Goal: Contribute content

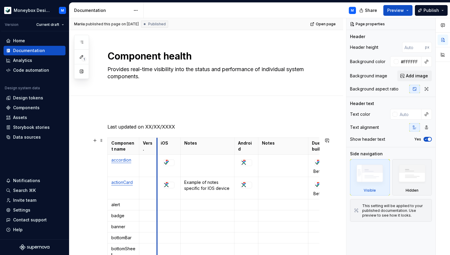
scroll to position [106, 0]
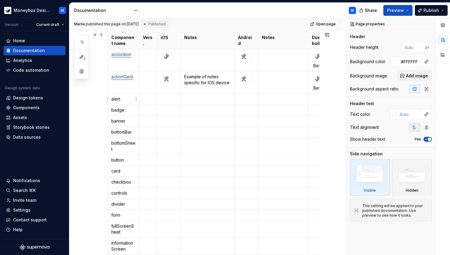
click at [116, 101] on p "alert" at bounding box center [123, 99] width 24 height 6
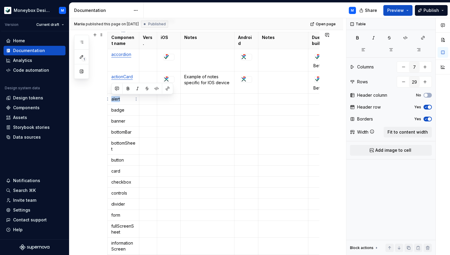
drag, startPoint x: 120, startPoint y: 100, endPoint x: 111, endPoint y: 100, distance: 9.5
click at [111, 100] on td "alert" at bounding box center [124, 99] width 32 height 11
click at [167, 88] on button "button" at bounding box center [167, 88] width 8 height 8
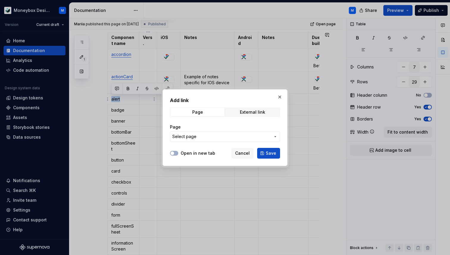
click at [187, 138] on span "Select page" at bounding box center [184, 137] width 24 height 6
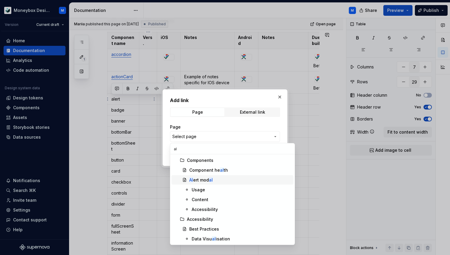
type input "al"
click at [221, 179] on div "Al ert mod al" at bounding box center [240, 180] width 102 height 6
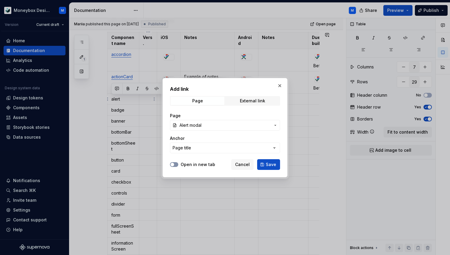
click at [172, 164] on span "button" at bounding box center [172, 165] width 4 height 4
click at [176, 164] on span "button" at bounding box center [176, 165] width 4 height 4
click at [269, 164] on span "Save" at bounding box center [271, 164] width 10 height 6
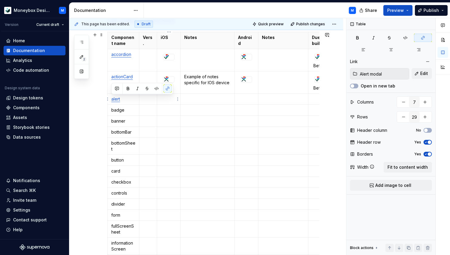
click at [168, 101] on p at bounding box center [169, 99] width 16 height 6
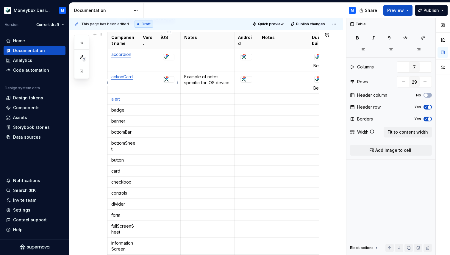
click at [170, 80] on div at bounding box center [168, 79] width 11 height 6
click at [169, 97] on p at bounding box center [169, 99] width 16 height 6
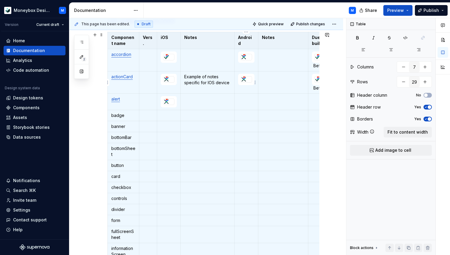
click at [247, 78] on div at bounding box center [246, 79] width 11 height 6
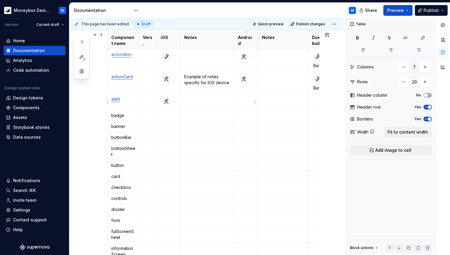
click at [246, 104] on td at bounding box center [246, 102] width 24 height 16
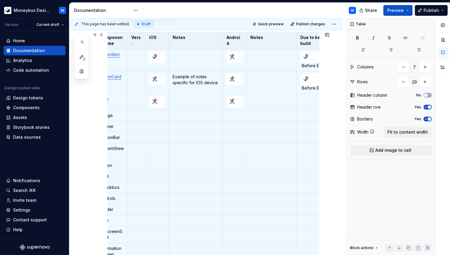
scroll to position [0, 20]
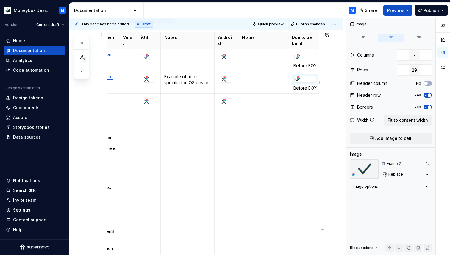
click at [312, 77] on div at bounding box center [304, 79] width 21 height 6
click at [301, 102] on td at bounding box center [305, 102] width 34 height 16
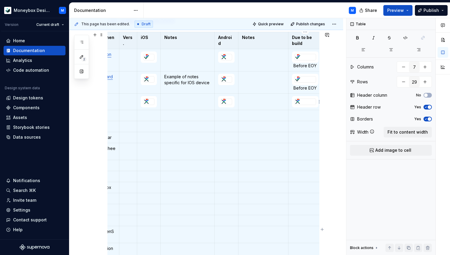
click at [304, 104] on div at bounding box center [304, 102] width 21 height 6
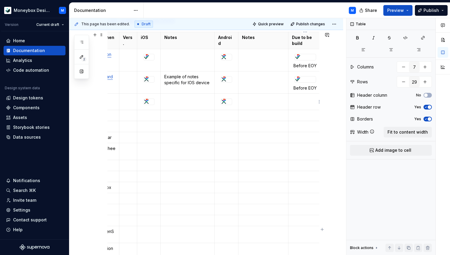
click at [294, 98] on p at bounding box center [305, 99] width 26 height 6
click at [373, 149] on button "Add image to cell" at bounding box center [391, 150] width 82 height 11
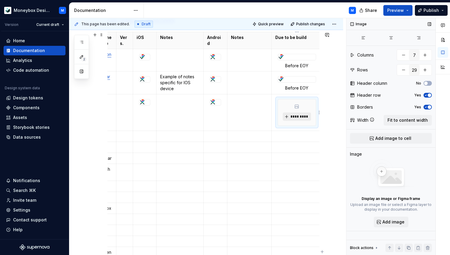
click at [293, 118] on span "*********" at bounding box center [299, 116] width 18 height 5
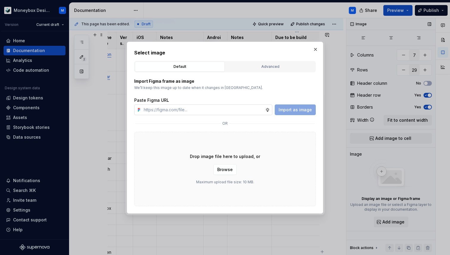
type textarea "*"
type input "[URL][DOMAIN_NAME]"
click at [294, 111] on span "Import as image" at bounding box center [294, 110] width 33 height 6
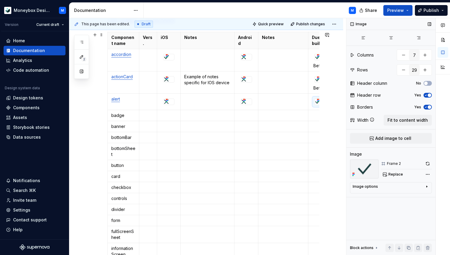
type textarea "*"
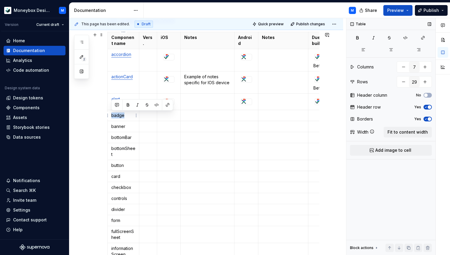
drag, startPoint x: 126, startPoint y: 114, endPoint x: 111, endPoint y: 115, distance: 14.9
click at [111, 115] on p "badge" at bounding box center [123, 115] width 24 height 6
click at [166, 104] on button "button" at bounding box center [167, 105] width 8 height 8
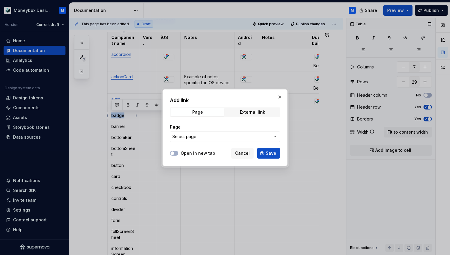
click at [183, 138] on span "Select page" at bounding box center [184, 137] width 24 height 6
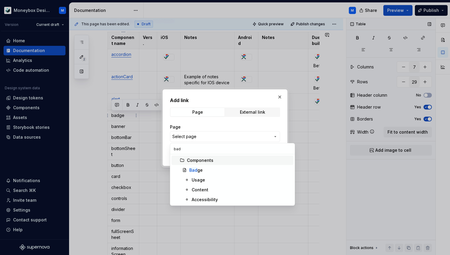
type input "bad"
click at [212, 170] on div "Bad ge" at bounding box center [240, 170] width 102 height 6
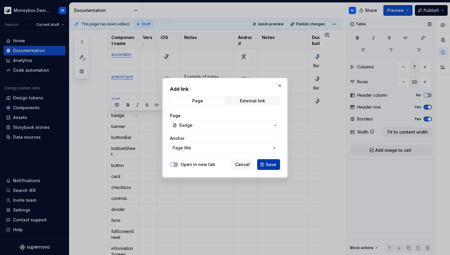
click at [272, 163] on span "Save" at bounding box center [271, 164] width 10 height 6
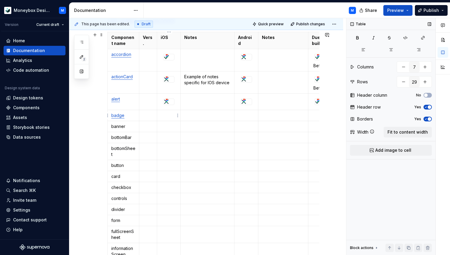
click at [169, 117] on p at bounding box center [169, 115] width 16 height 6
click at [174, 56] on div at bounding box center [168, 57] width 11 height 6
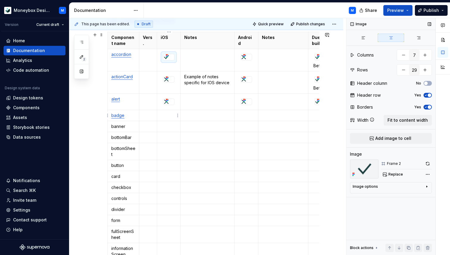
click at [168, 114] on p at bounding box center [169, 115] width 16 height 6
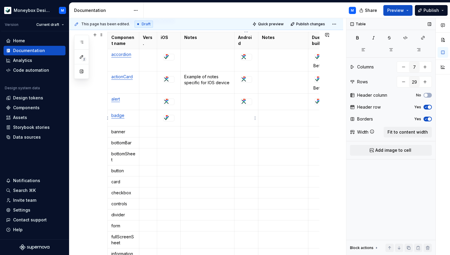
click at [240, 119] on td at bounding box center [246, 118] width 24 height 16
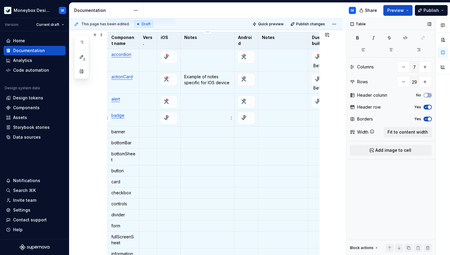
click at [207, 118] on p at bounding box center [207, 115] width 46 height 6
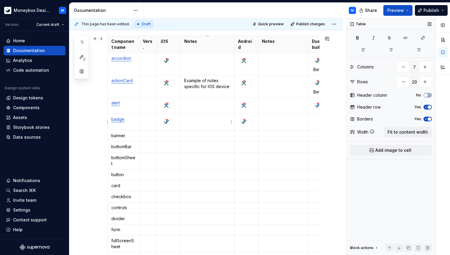
type textarea "*"
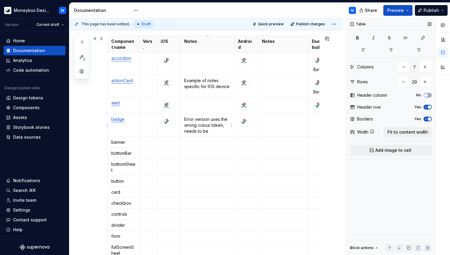
click at [209, 131] on p "Error version uses the wrong colour token, needs to be" at bounding box center [207, 125] width 46 height 18
click at [211, 130] on p "Error version uses the wrong colour token, needs to be £FCE9E1" at bounding box center [207, 125] width 46 height 18
click at [276, 124] on td at bounding box center [283, 125] width 50 height 23
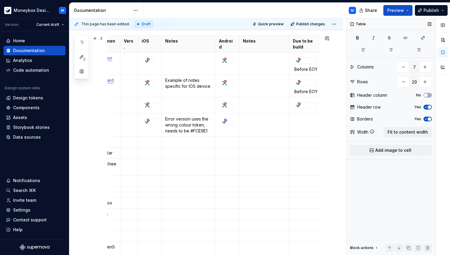
scroll to position [0, 20]
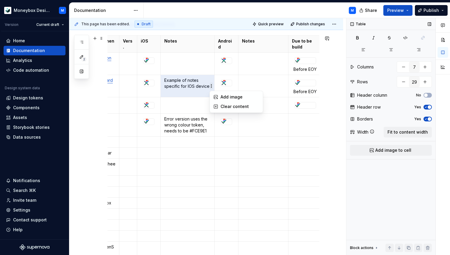
click at [209, 86] on html "Moneybox Design System M Version Current draft Home Documentation Analytics Cod…" at bounding box center [225, 127] width 450 height 255
click at [199, 86] on html "Moneybox Design System M Version Current draft Home Documentation Analytics Cod…" at bounding box center [225, 127] width 450 height 255
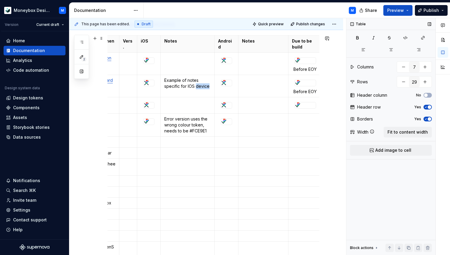
click at [199, 86] on p "Example of notes specific for IOS device" at bounding box center [187, 83] width 46 height 12
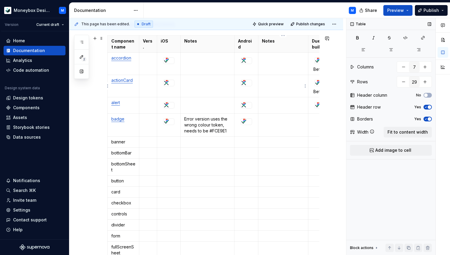
click at [266, 87] on td at bounding box center [283, 86] width 50 height 22
click at [263, 120] on p at bounding box center [283, 119] width 43 height 6
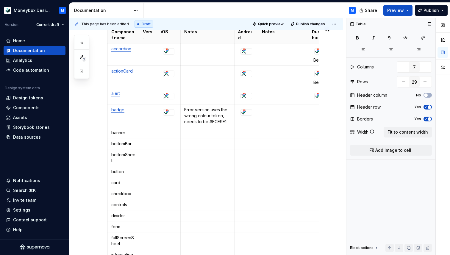
type textarea "*"
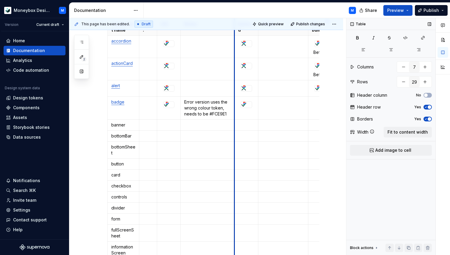
scroll to position [120, 0]
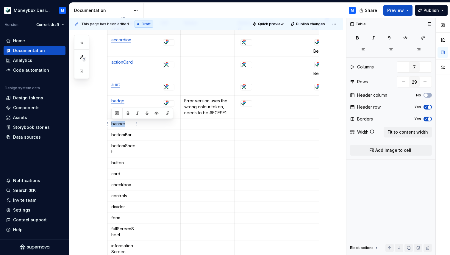
drag, startPoint x: 127, startPoint y: 124, endPoint x: 110, endPoint y: 124, distance: 17.3
click at [110, 124] on td "banner" at bounding box center [124, 123] width 32 height 11
click at [165, 113] on button "button" at bounding box center [167, 113] width 8 height 8
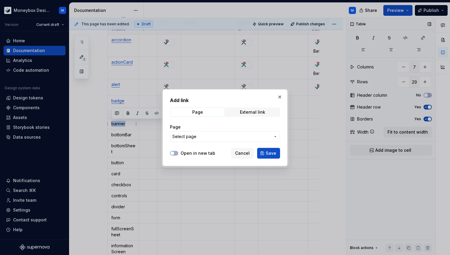
click at [182, 135] on span "Select page" at bounding box center [184, 137] width 24 height 6
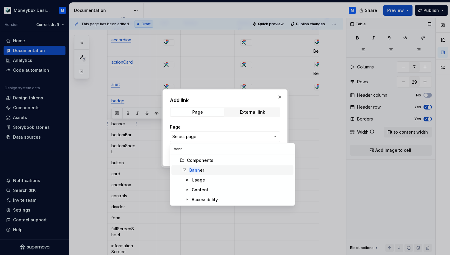
type input "bann"
click at [208, 170] on div "[PERSON_NAME]" at bounding box center [240, 170] width 102 height 6
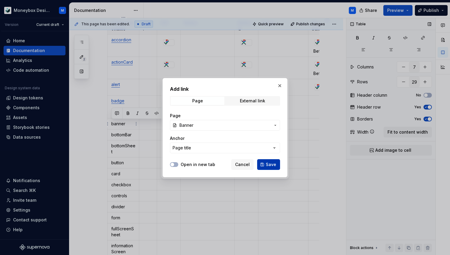
click at [271, 166] on span "Save" at bounding box center [271, 164] width 10 height 6
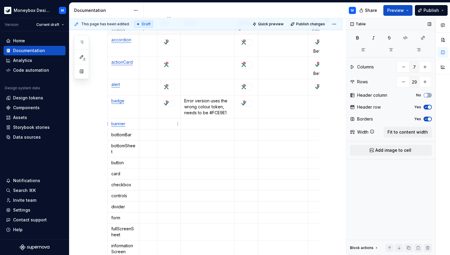
click at [166, 125] on p at bounding box center [169, 124] width 16 height 6
click at [168, 103] on icon at bounding box center [166, 102] width 5 height 5
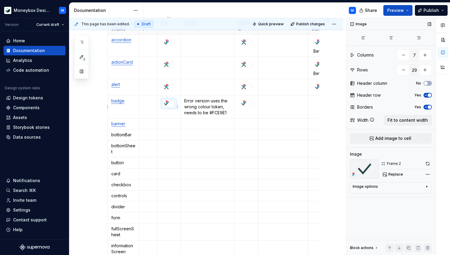
click at [174, 107] on div at bounding box center [168, 103] width 11 height 7
click at [168, 122] on p at bounding box center [169, 124] width 16 height 6
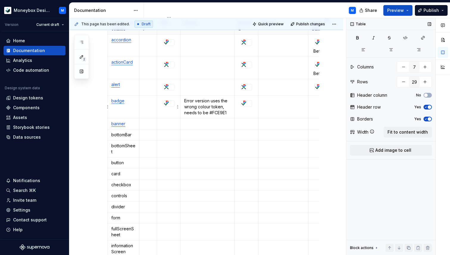
click at [174, 101] on div at bounding box center [168, 103] width 11 height 7
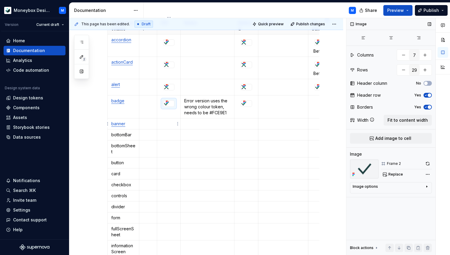
click at [168, 122] on p at bounding box center [169, 124] width 16 height 6
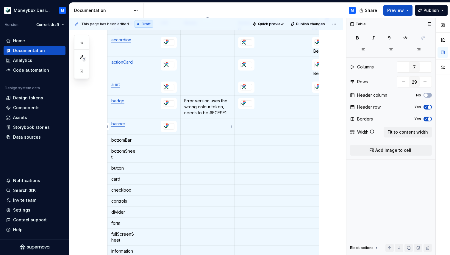
click at [192, 126] on p at bounding box center [207, 124] width 46 height 6
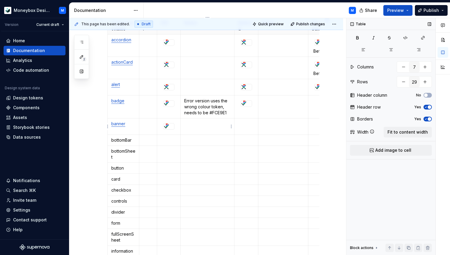
click at [187, 123] on p at bounding box center [207, 124] width 46 height 6
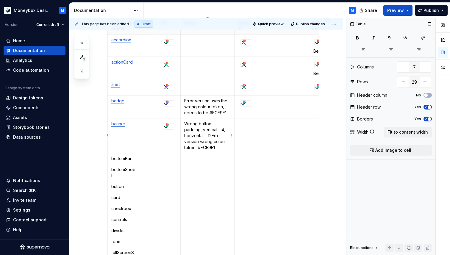
click at [212, 135] on p "Wrong button padding, vertical - 4, horizontal - 12 Error version wrong colour …" at bounding box center [207, 136] width 46 height 30
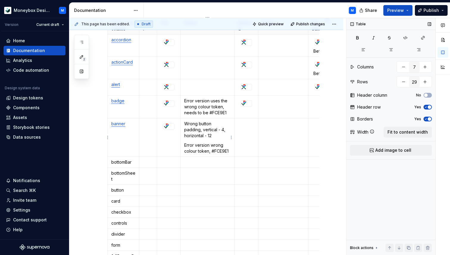
click at [209, 146] on p "Error version wrong colour token, #FCE9E1" at bounding box center [207, 148] width 46 height 12
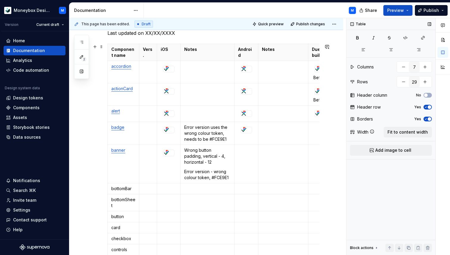
scroll to position [94, 0]
click at [312, 23] on span "Publish changes" at bounding box center [310, 24] width 29 height 5
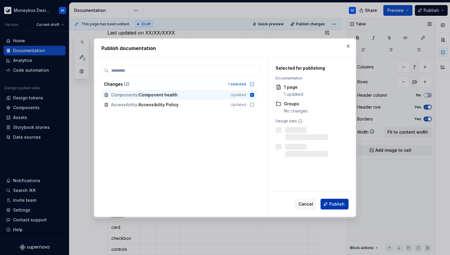
click at [330, 203] on span "Publish" at bounding box center [336, 204] width 15 height 6
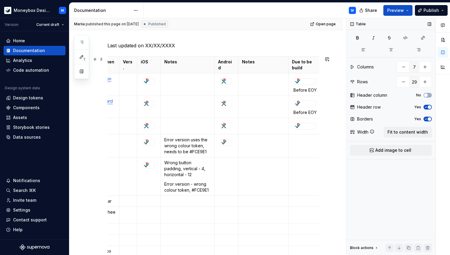
scroll to position [0, 0]
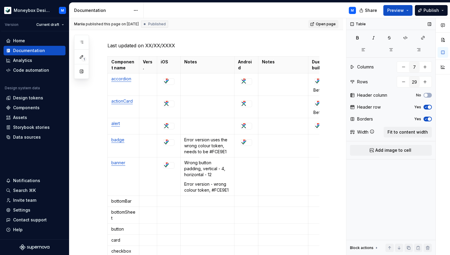
click at [326, 22] on span "Open page" at bounding box center [326, 24] width 20 height 5
click at [221, 153] on p "Error version uses the wrong colour token, needs to be #FCE9E1" at bounding box center [207, 146] width 46 height 18
drag, startPoint x: 227, startPoint y: 152, endPoint x: 209, endPoint y: 151, distance: 17.8
click at [209, 151] on p "Error version uses the wrong colour token, needs to be #FCE9E1" at bounding box center [207, 146] width 46 height 18
click at [253, 141] on button "button" at bounding box center [254, 141] width 8 height 8
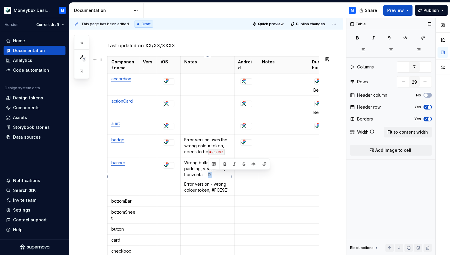
drag, startPoint x: 212, startPoint y: 175, endPoint x: 208, endPoint y: 175, distance: 3.9
click at [208, 175] on p "Wrong button padding, vertical - 4, horizontal - 12" at bounding box center [207, 169] width 46 height 18
click at [252, 164] on button "button" at bounding box center [253, 164] width 8 height 8
click at [222, 173] on p "Wrong button padding, vertical - 4, horizontal - 12" at bounding box center [207, 169] width 46 height 18
click at [222, 168] on p "Wrong button padding, vertical - 4, horizontal - 12" at bounding box center [207, 169] width 46 height 18
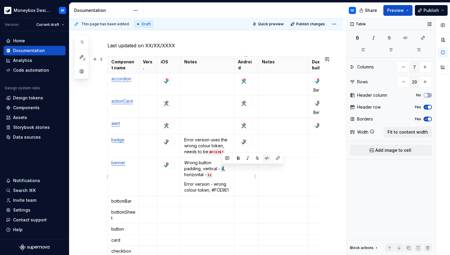
click at [265, 158] on button "button" at bounding box center [267, 158] width 8 height 8
drag, startPoint x: 230, startPoint y: 190, endPoint x: 211, endPoint y: 190, distance: 19.6
click at [211, 190] on td "Wrong button padding, vertical - 4 , horizontal - 12 Error version - wrong colo…" at bounding box center [208, 176] width 54 height 38
click at [257, 177] on button "button" at bounding box center [256, 179] width 8 height 8
click at [196, 172] on p "Wrong button padding, vertical - 4 , horizontal - 12" at bounding box center [207, 169] width 46 height 18
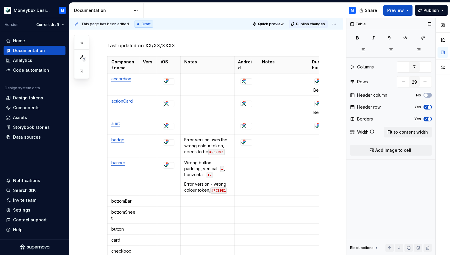
click at [308, 26] on button "Publish changes" at bounding box center [307, 24] width 39 height 8
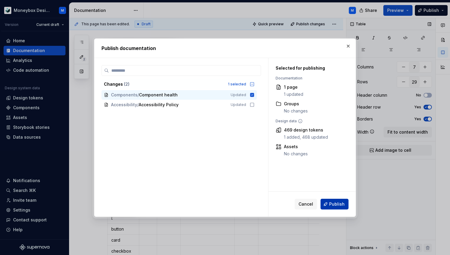
click at [330, 205] on span "Publish" at bounding box center [336, 204] width 15 height 6
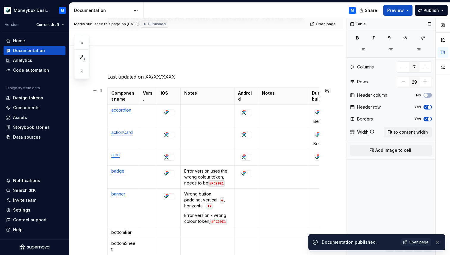
scroll to position [38, 0]
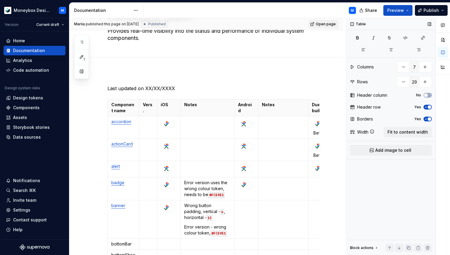
click at [327, 24] on span "Open page" at bounding box center [326, 24] width 20 height 5
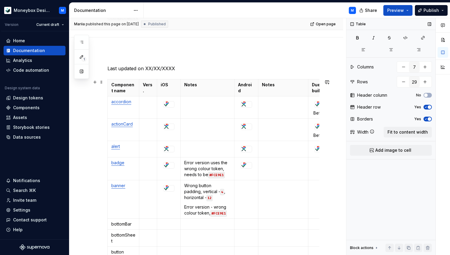
scroll to position [65, 0]
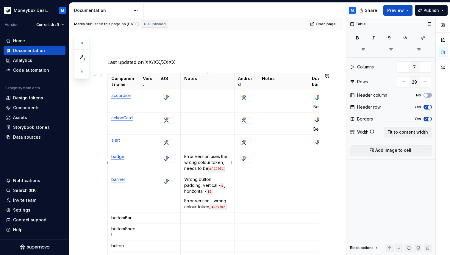
click at [203, 168] on p "Error version uses the wrong colour token, needs to be #FCE9E1" at bounding box center [207, 162] width 46 height 18
drag, startPoint x: 207, startPoint y: 168, endPoint x: 182, endPoint y: 168, distance: 25.6
click at [182, 168] on td "Error version uses the wrong colour token, needs to be #FCE9E1" at bounding box center [208, 162] width 54 height 23
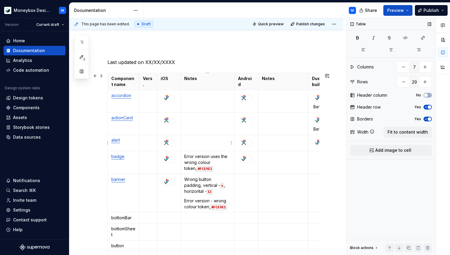
click at [201, 147] on td at bounding box center [208, 143] width 54 height 16
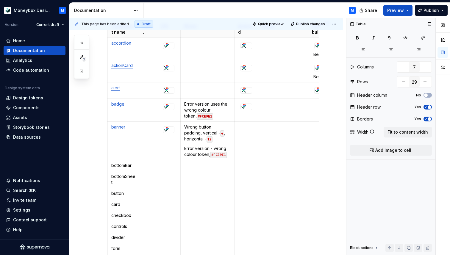
scroll to position [113, 0]
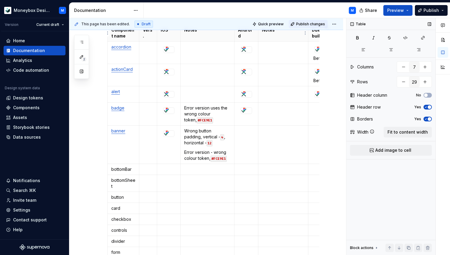
click at [309, 26] on span "Publish changes" at bounding box center [310, 24] width 29 height 5
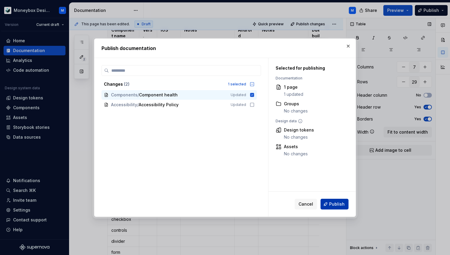
click at [330, 204] on span "Publish" at bounding box center [336, 204] width 15 height 6
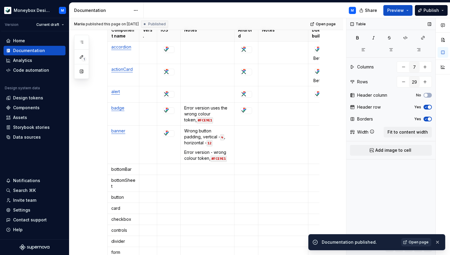
click at [414, 242] on span "Open page" at bounding box center [418, 242] width 20 height 5
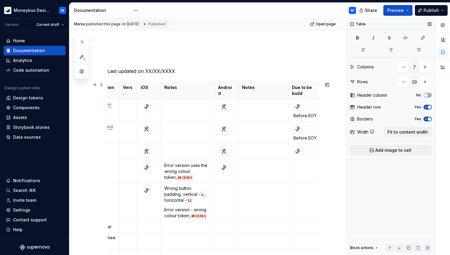
scroll to position [0, 0]
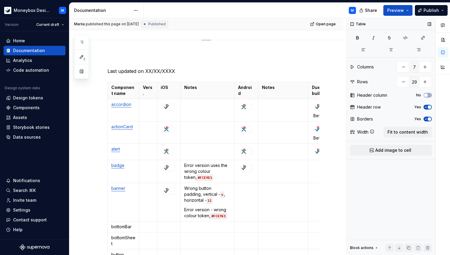
type textarea "*"
